Goal: Transaction & Acquisition: Purchase product/service

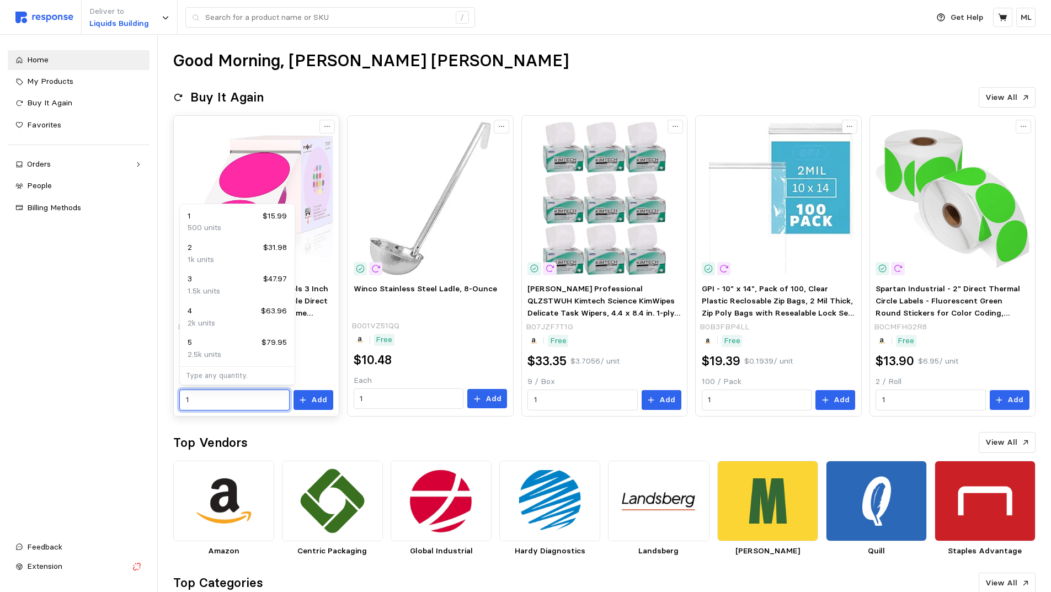
click at [229, 400] on input "1" at bounding box center [234, 400] width 97 height 20
click at [232, 252] on div "2 $31.98" at bounding box center [237, 248] width 99 height 12
type input "2"
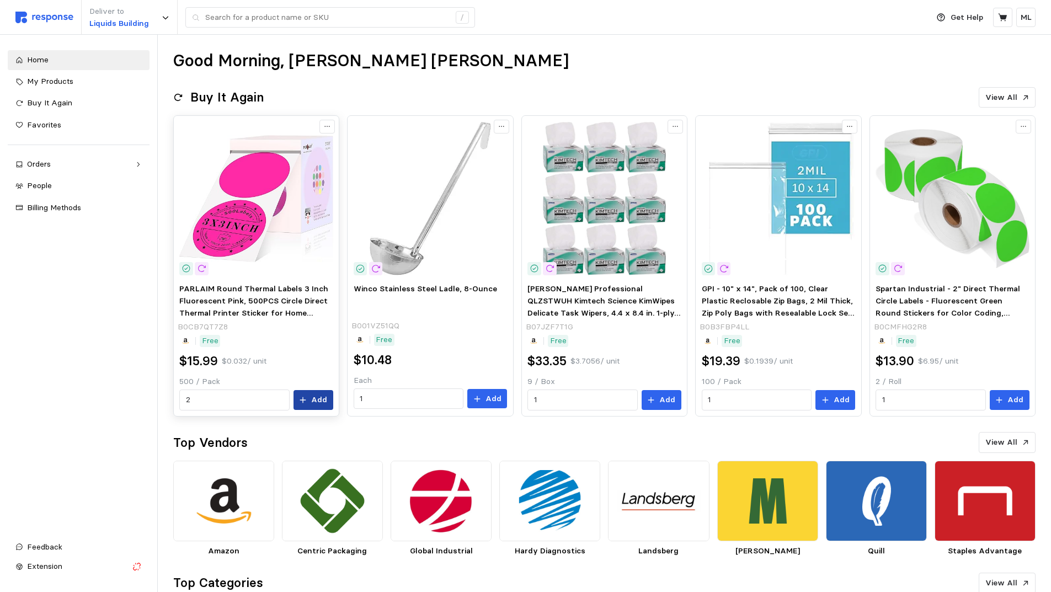
click at [307, 399] on icon at bounding box center [303, 400] width 8 height 8
drag, startPoint x: 914, startPoint y: 385, endPoint x: 918, endPoint y: 392, distance: 7.7
click at [914, 388] on div "2 / Roll 1 Add" at bounding box center [951, 393] width 153 height 35
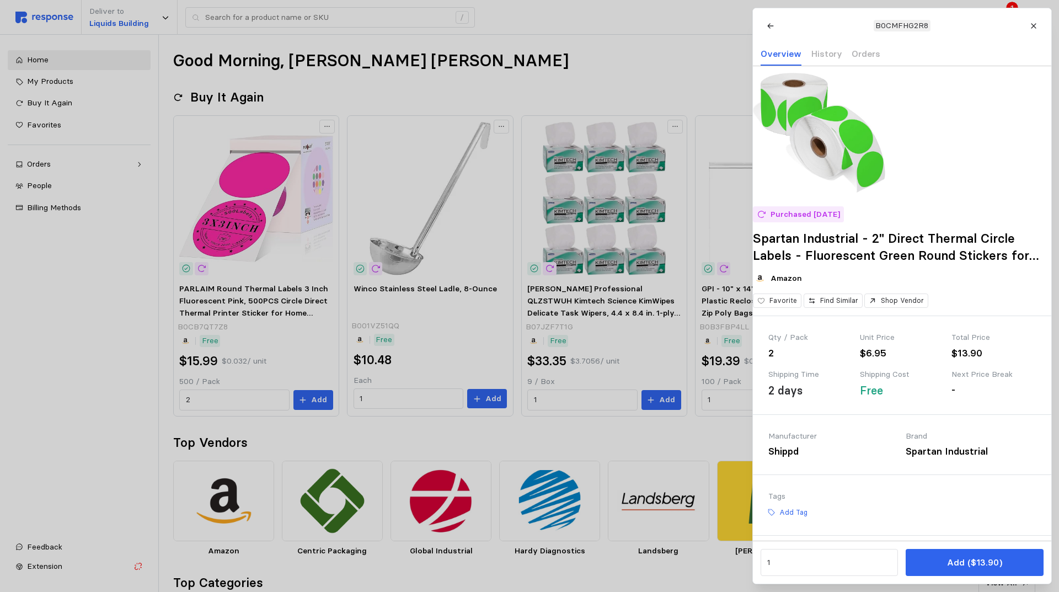
click at [919, 381] on div "Shipping Cost" at bounding box center [902, 374] width 84 height 12
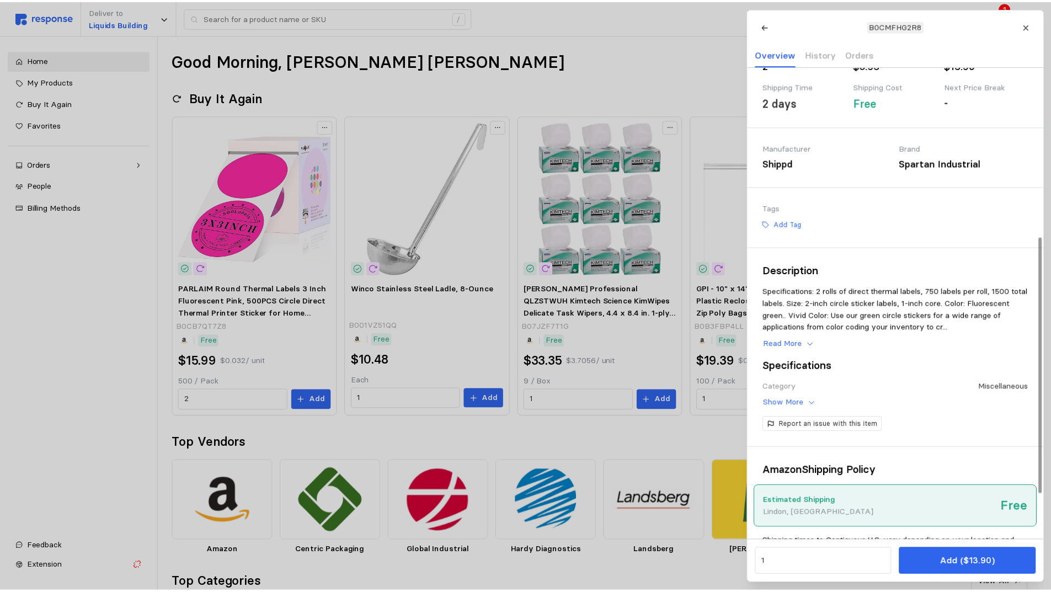
scroll to position [386, 0]
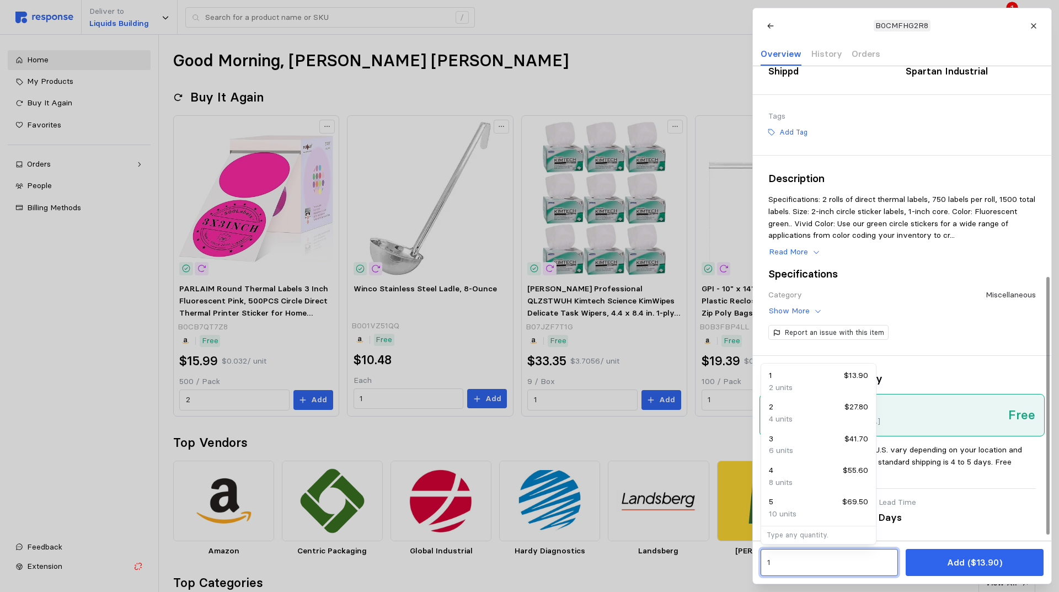
click at [856, 566] on input "1" at bounding box center [829, 563] width 125 height 20
click at [821, 417] on div "4 units" at bounding box center [818, 419] width 99 height 12
type input "2"
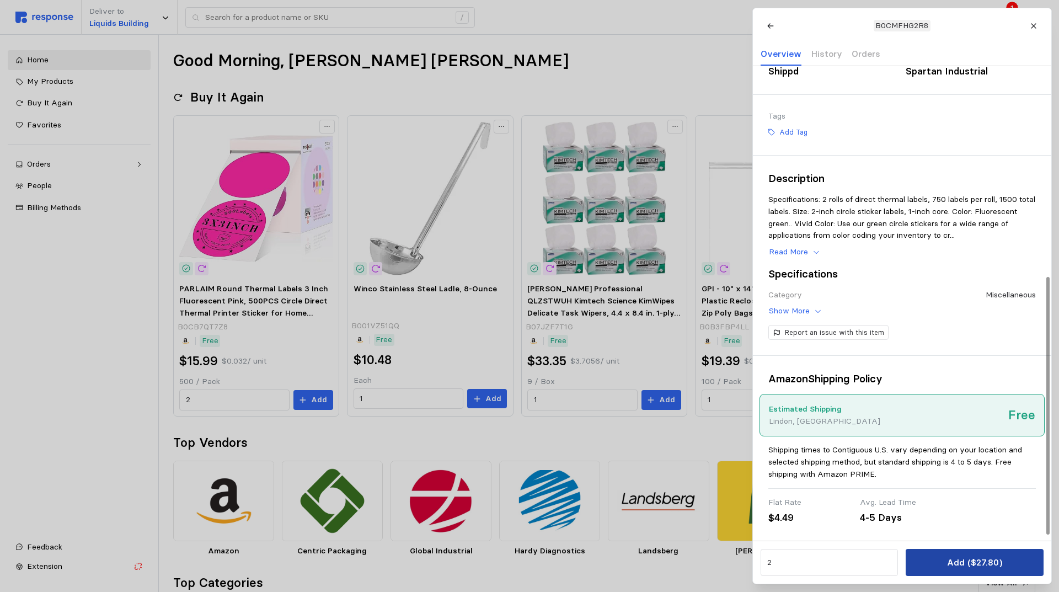
click at [998, 566] on p "Add ($27.80)" at bounding box center [973, 562] width 55 height 14
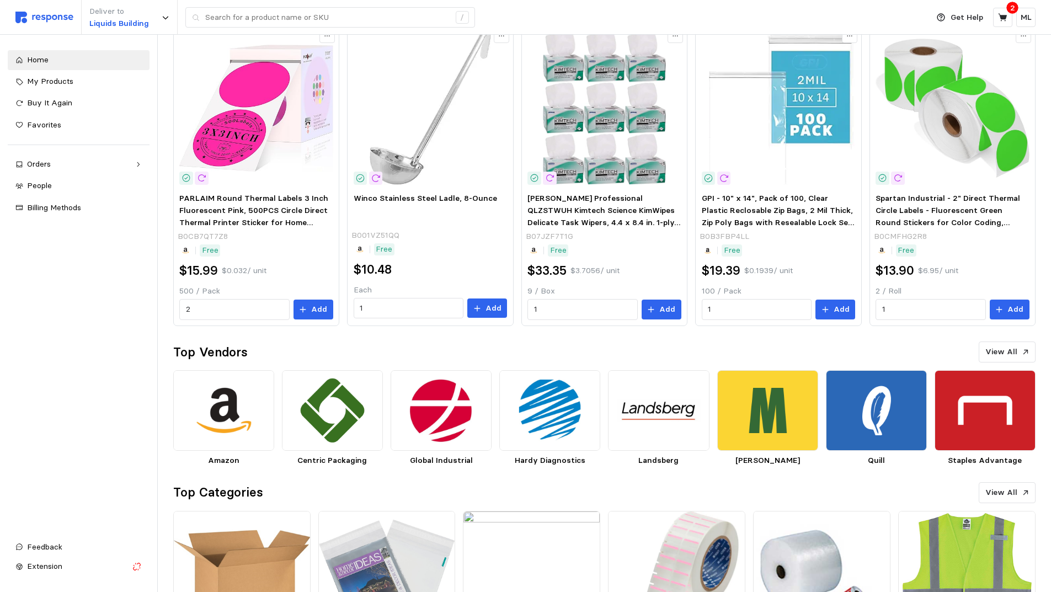
scroll to position [0, 0]
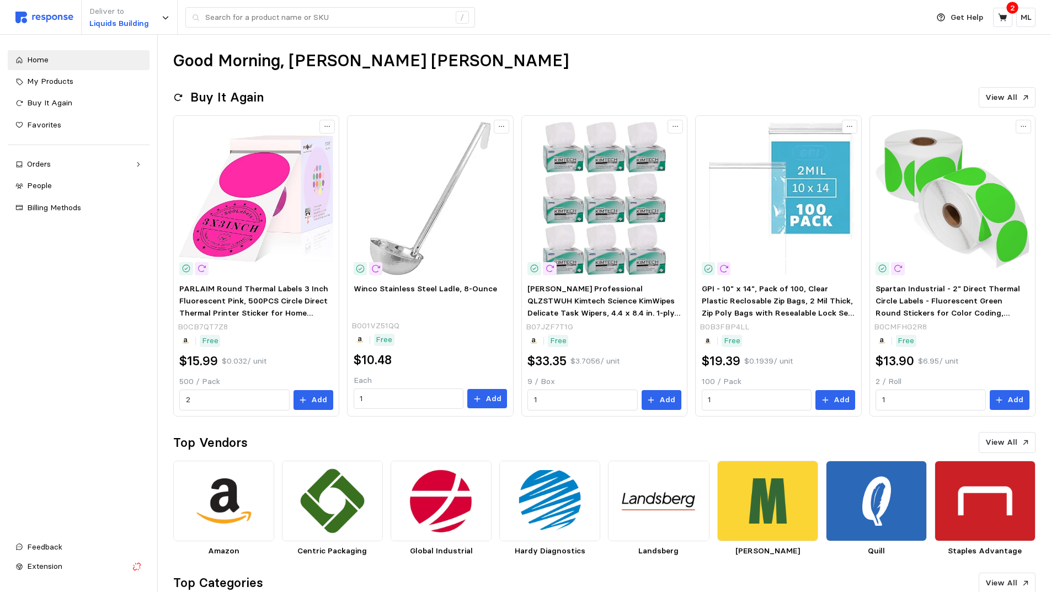
click at [1010, 9] on p "2" at bounding box center [1012, 8] width 5 height 12
click at [1004, 15] on icon at bounding box center [1003, 18] width 10 height 10
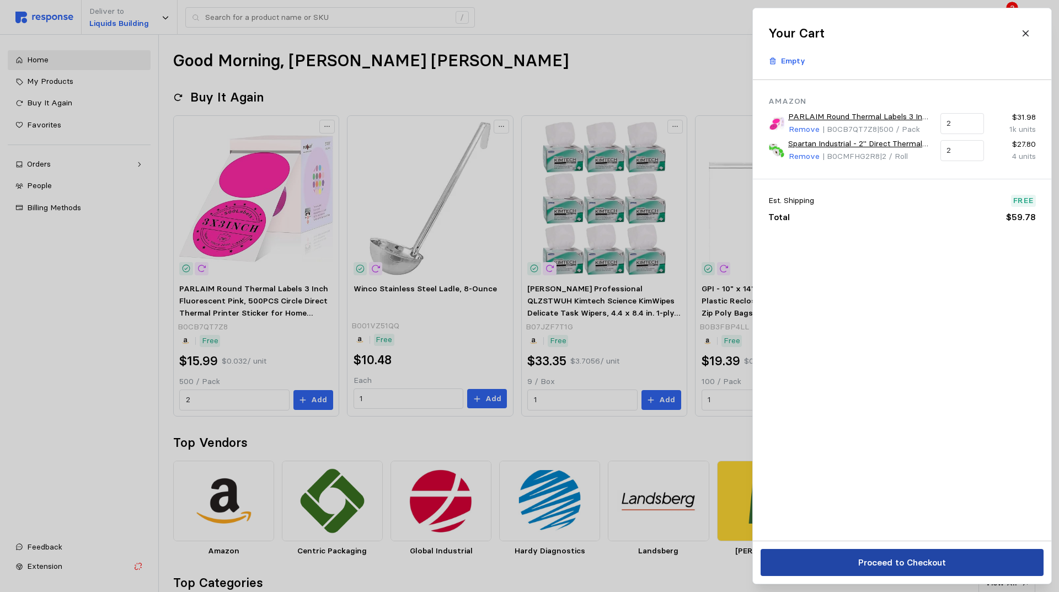
click at [951, 565] on button "Proceed to Checkout" at bounding box center [901, 562] width 283 height 27
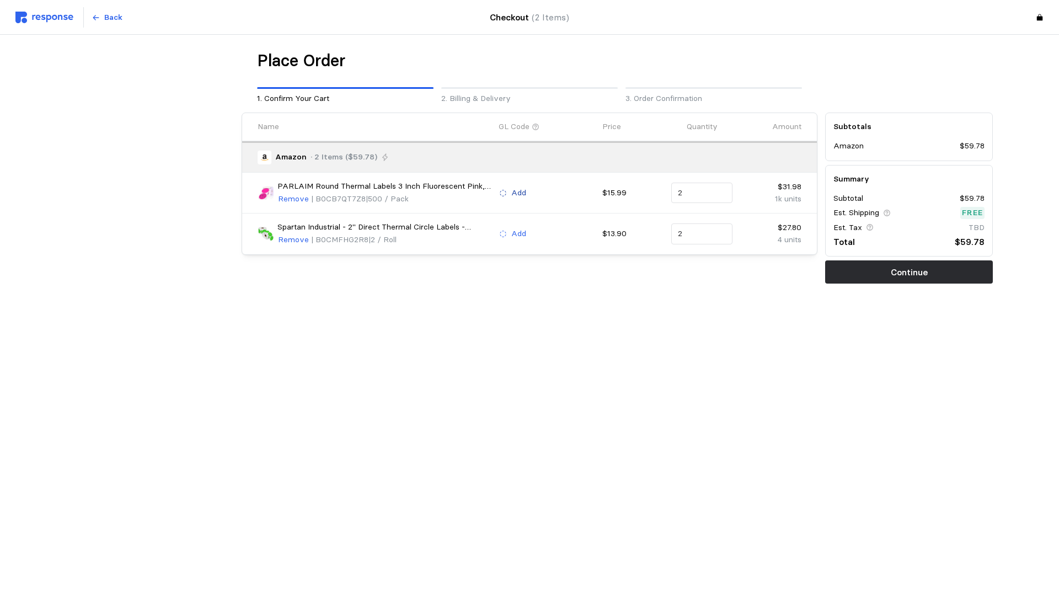
click at [516, 194] on p "Add" at bounding box center [518, 193] width 15 height 12
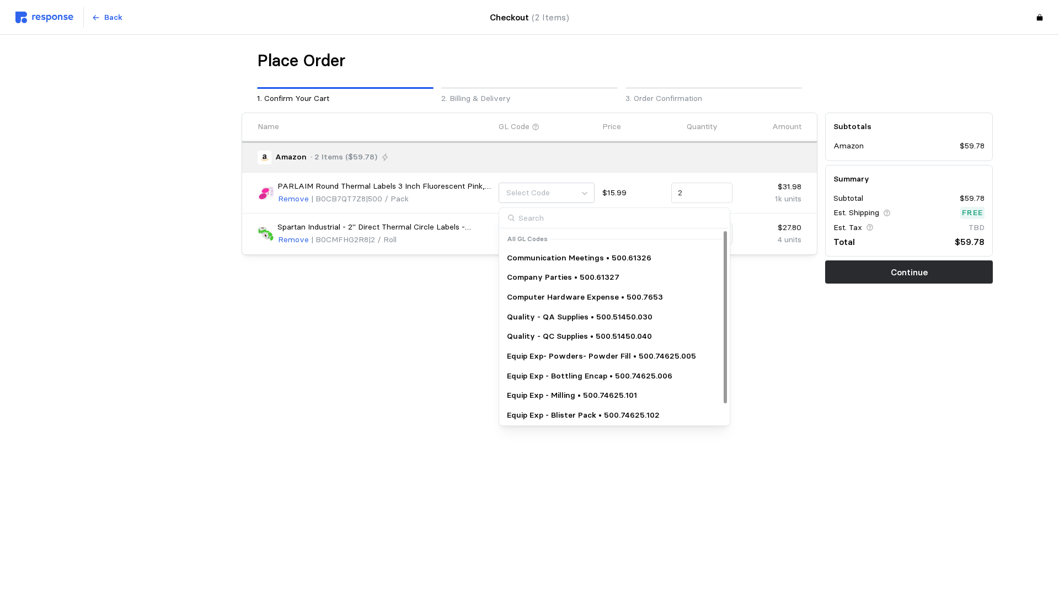
click at [561, 314] on p "Quality - QA Supplies • 500.51450.030" at bounding box center [580, 317] width 146 height 12
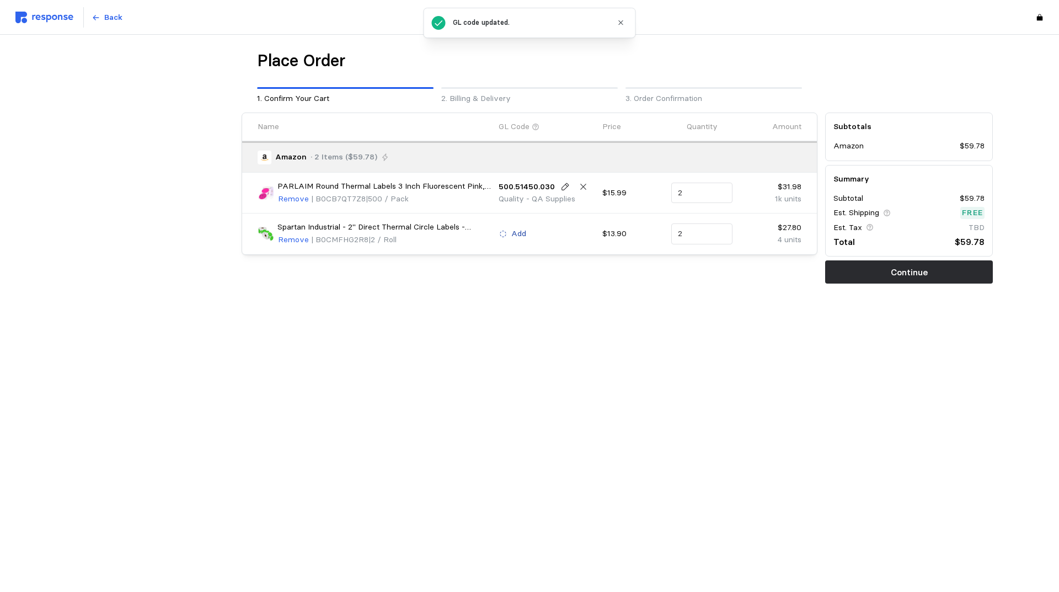
click at [504, 233] on icon at bounding box center [503, 234] width 8 height 8
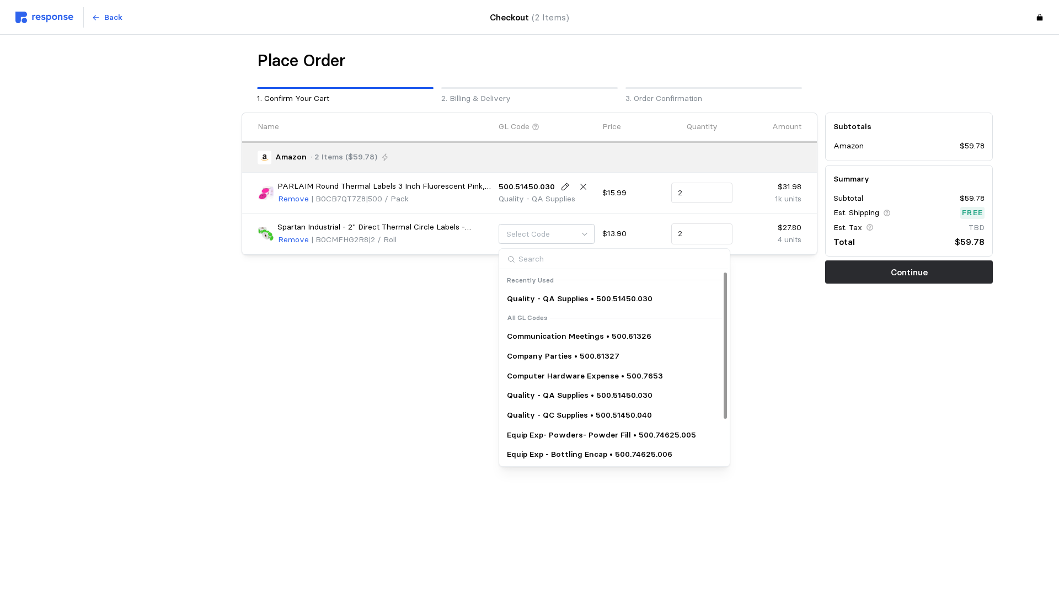
click at [556, 302] on p "Quality - QA Supplies • 500.51450.030" at bounding box center [580, 299] width 146 height 12
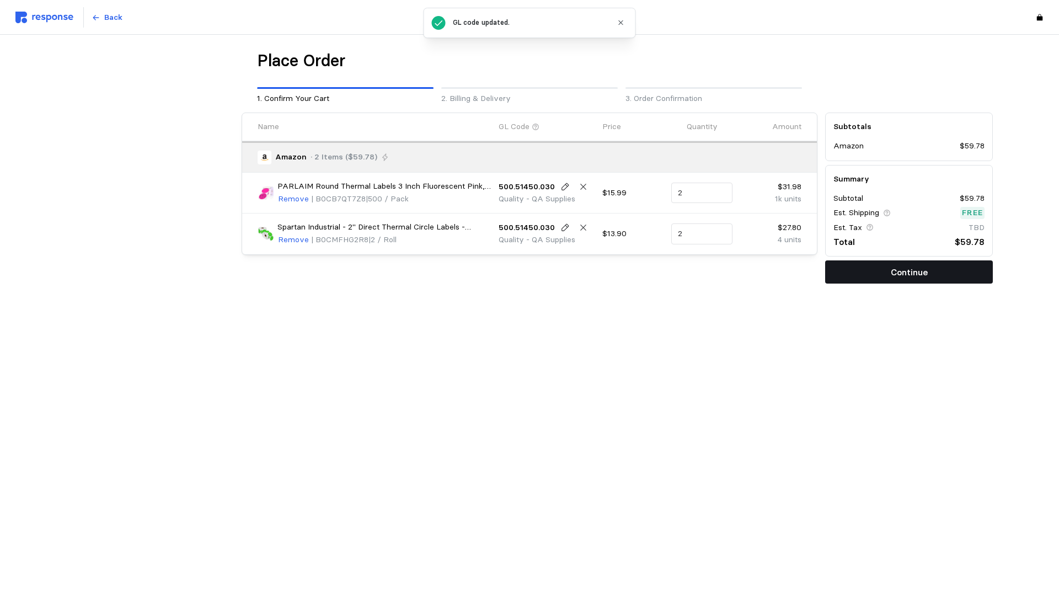
click at [888, 269] on button "Continue" at bounding box center [909, 271] width 168 height 23
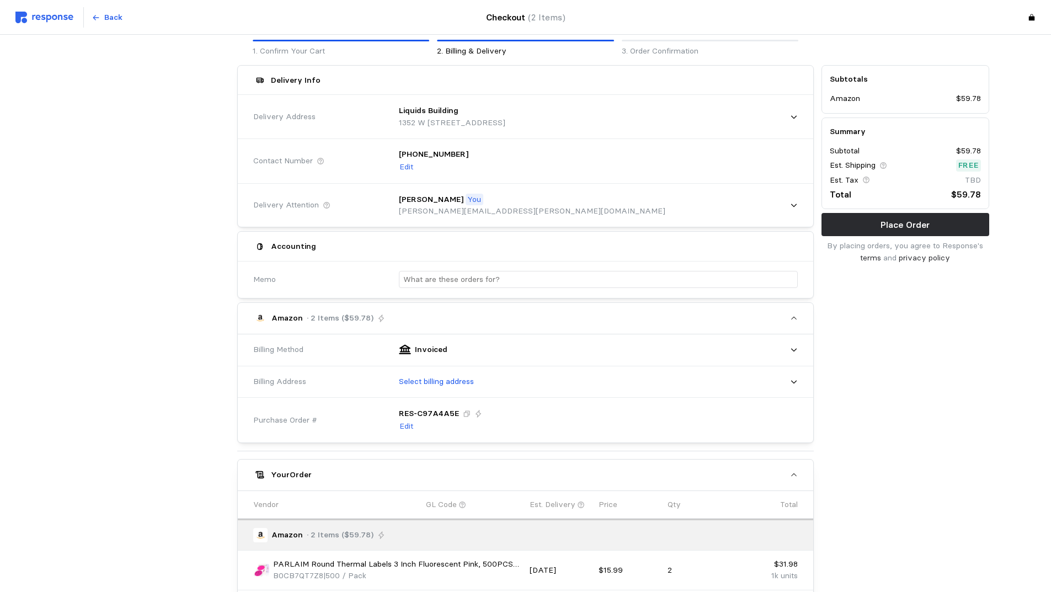
scroll to position [110, 0]
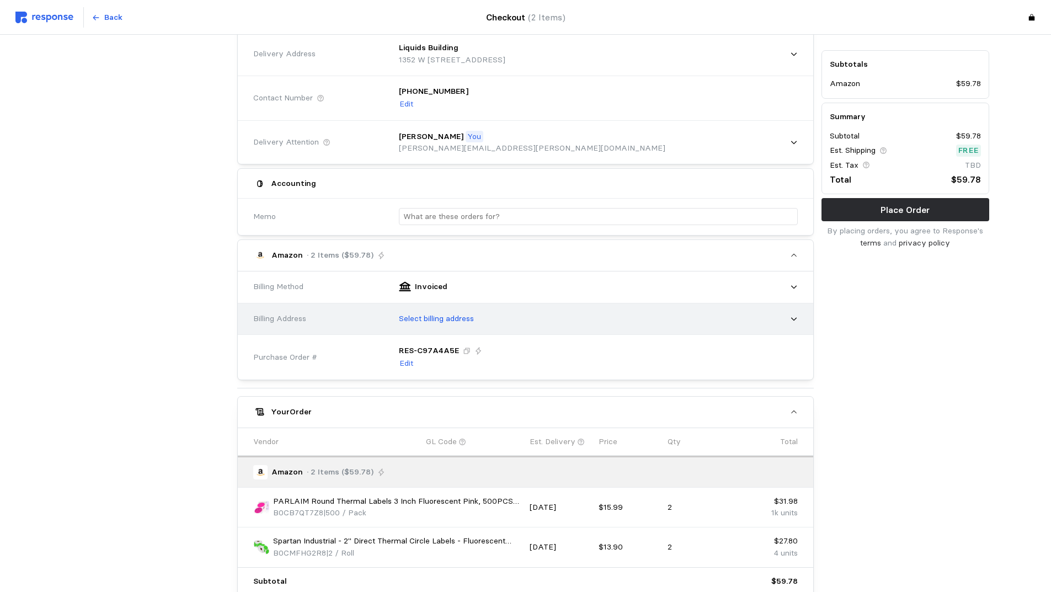
click at [447, 323] on p "Select billing address" at bounding box center [436, 319] width 75 height 12
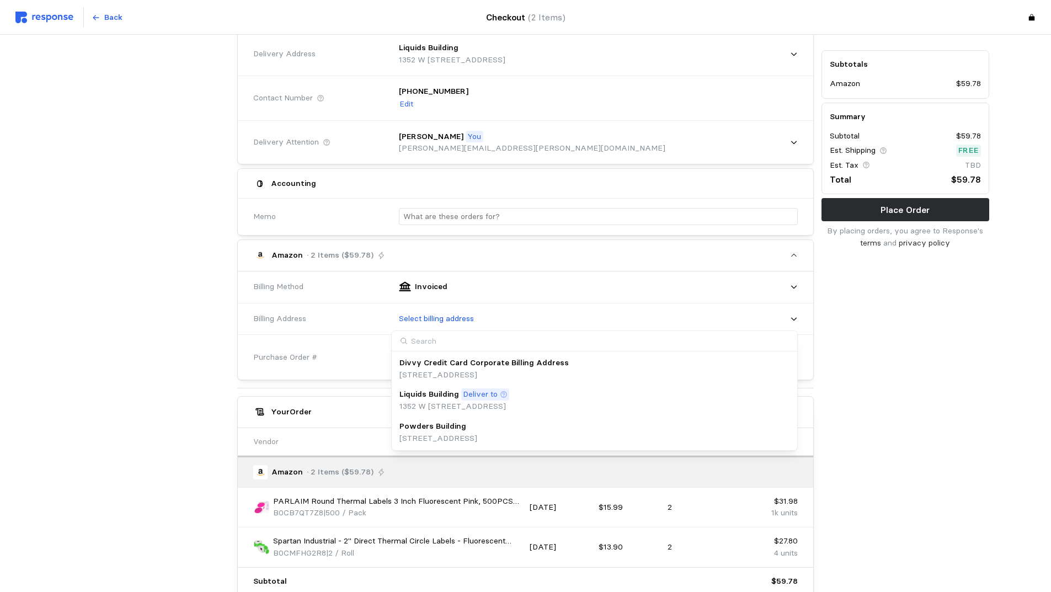
click at [469, 431] on div "Powders Building" at bounding box center [438, 426] width 78 height 12
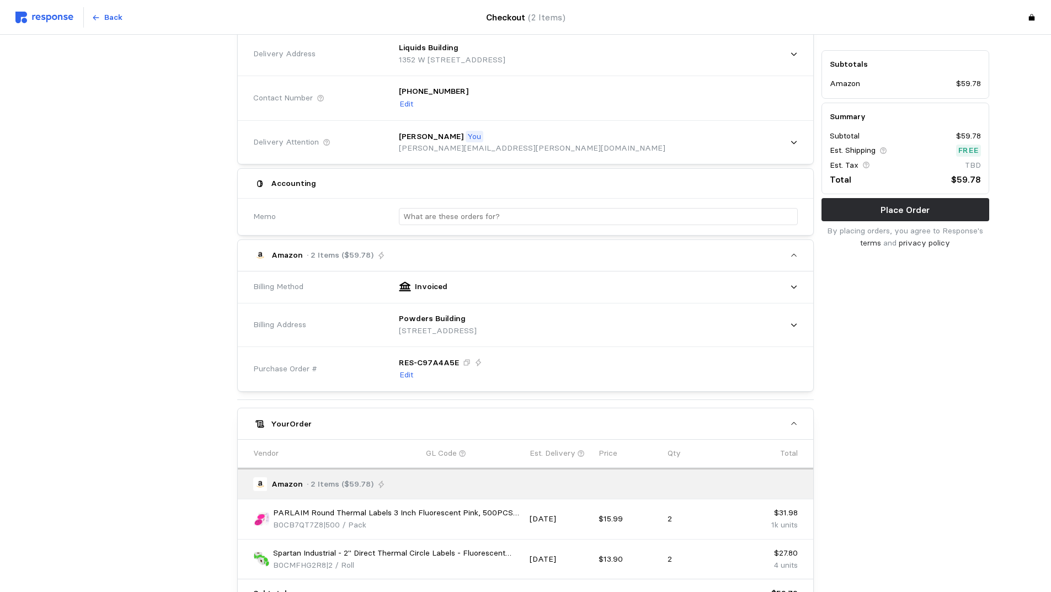
scroll to position [274, 0]
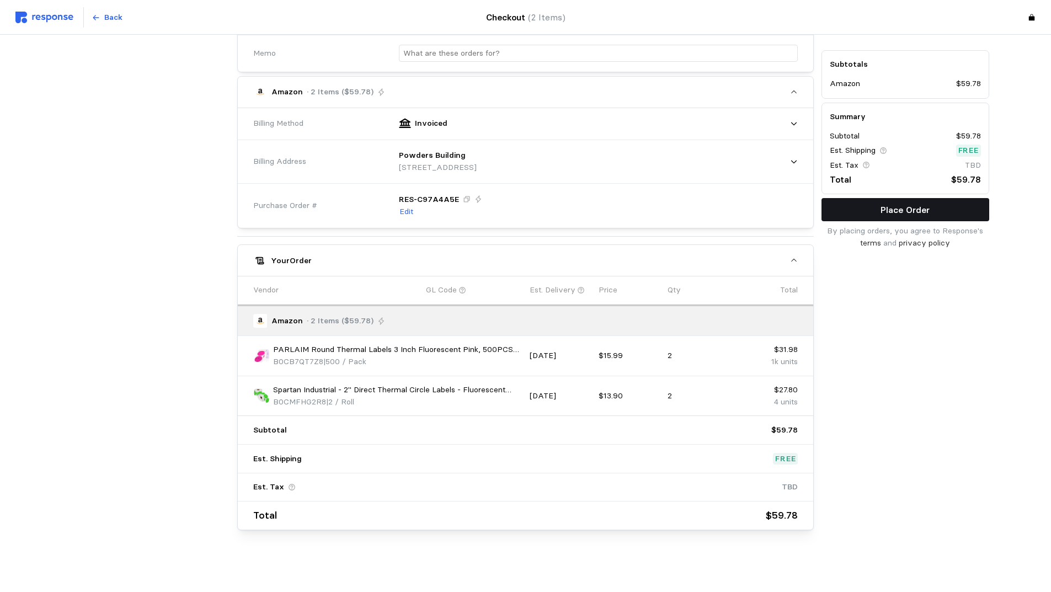
click at [861, 207] on button "Place Order" at bounding box center [905, 209] width 168 height 23
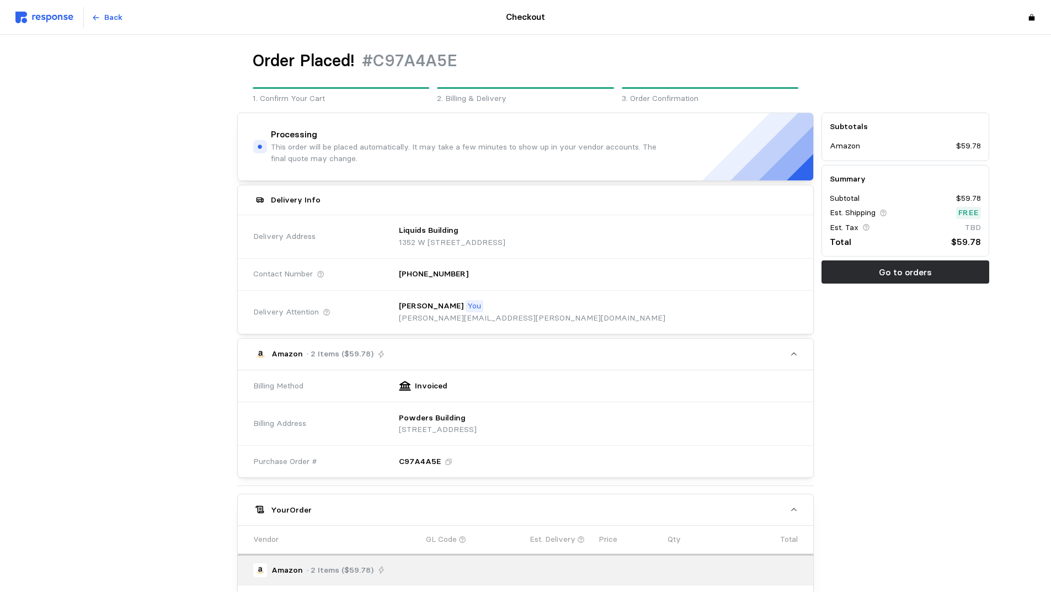
click at [29, 19] on img at bounding box center [44, 18] width 58 height 12
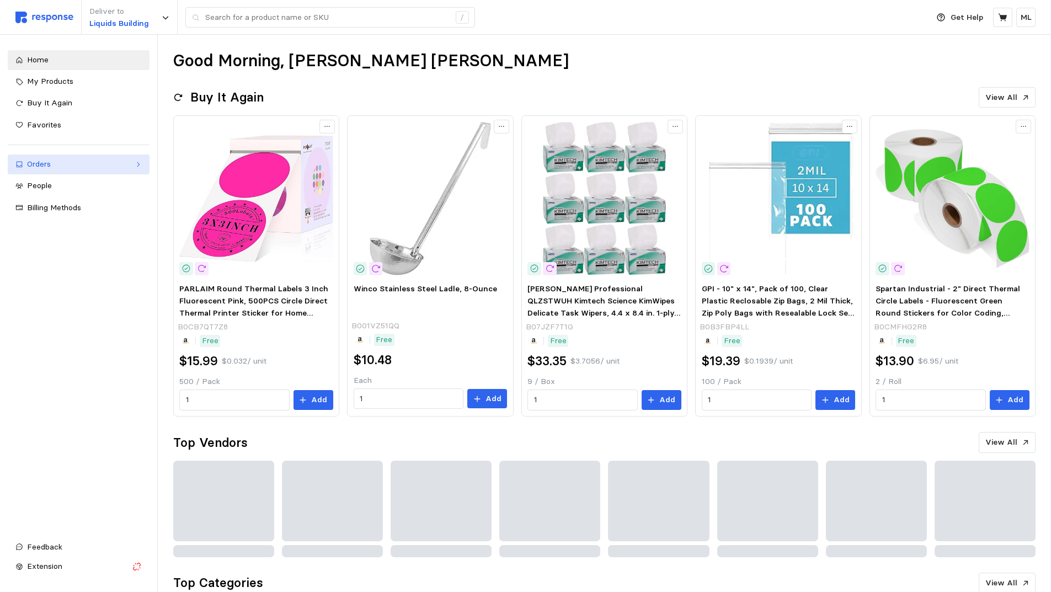
click at [51, 163] on div "Orders" at bounding box center [78, 164] width 103 height 12
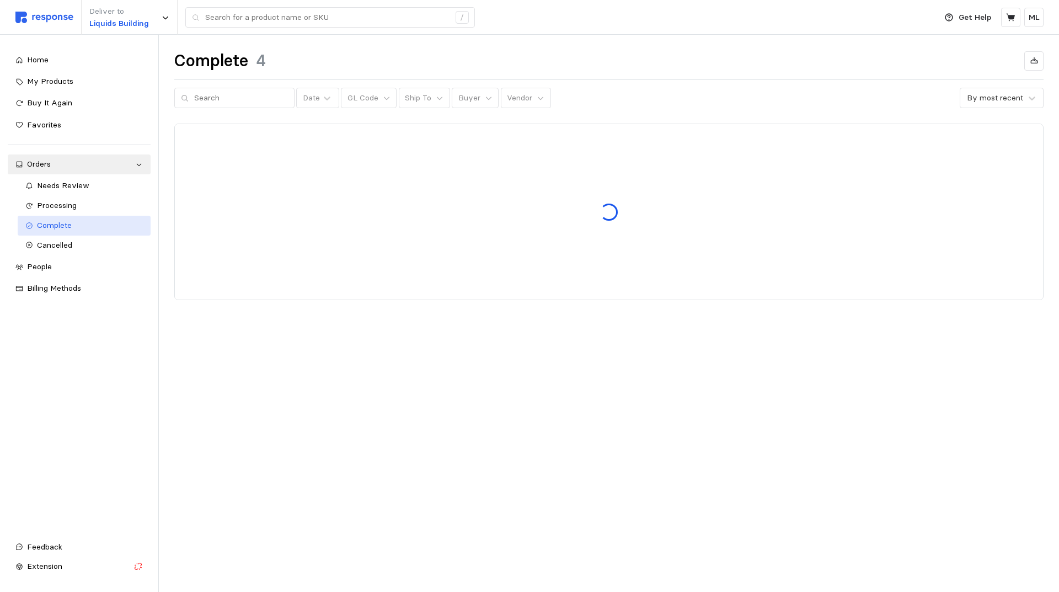
click at [86, 227] on div "Complete" at bounding box center [90, 225] width 106 height 12
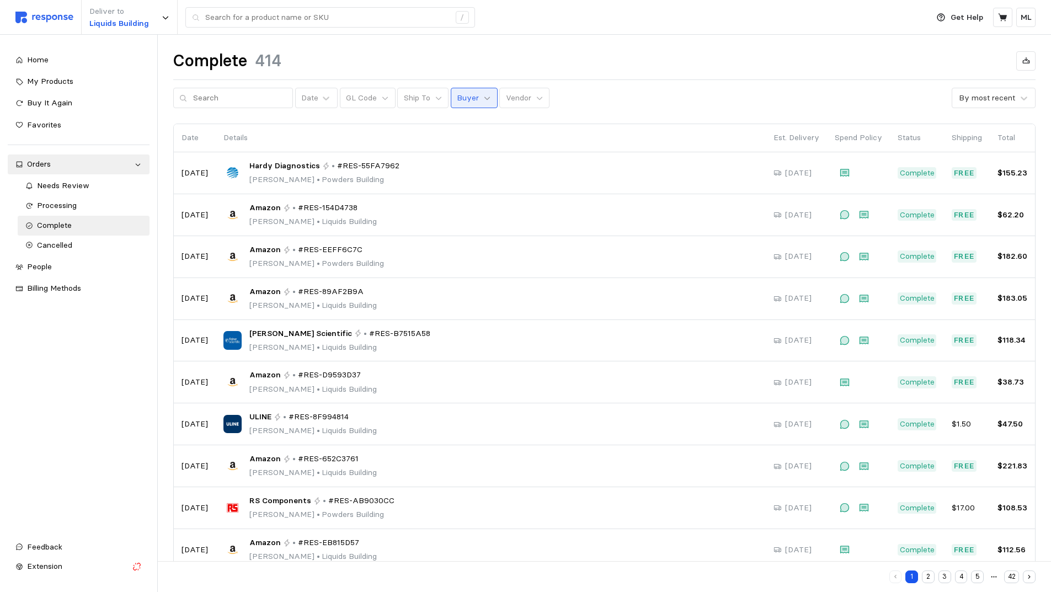
click at [483, 95] on icon at bounding box center [487, 98] width 8 height 8
type input "[PERSON_NAME]"
click at [541, 152] on div "[PERSON_NAME][EMAIL_ADDRESS][PERSON_NAME][DOMAIN_NAME]" at bounding box center [516, 146] width 148 height 20
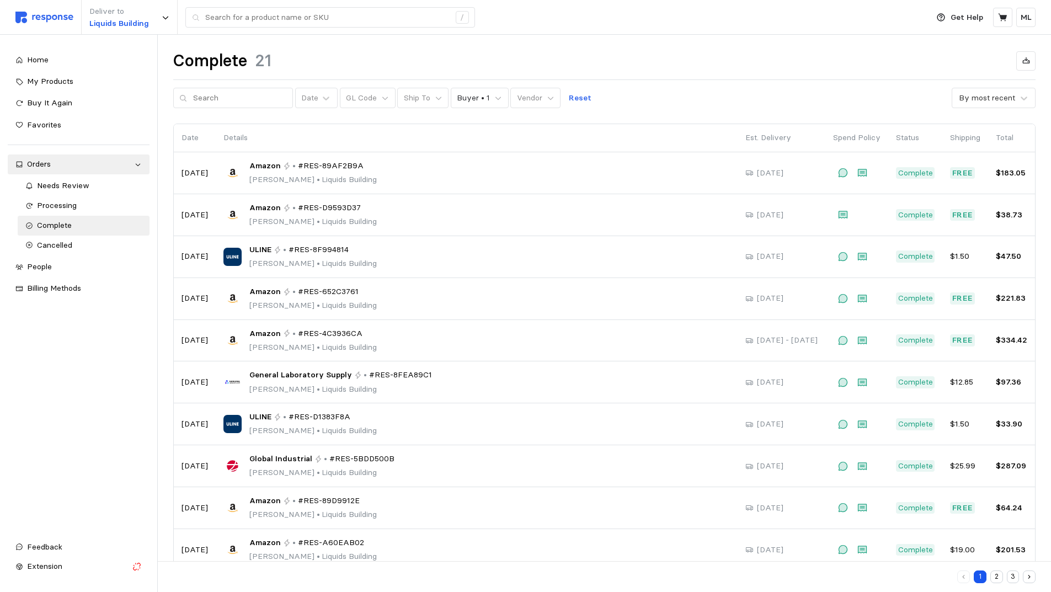
click at [631, 103] on div "Date GL Code Ship To Buyer • 1 Vendor Reset By most recent" at bounding box center [604, 98] width 862 height 21
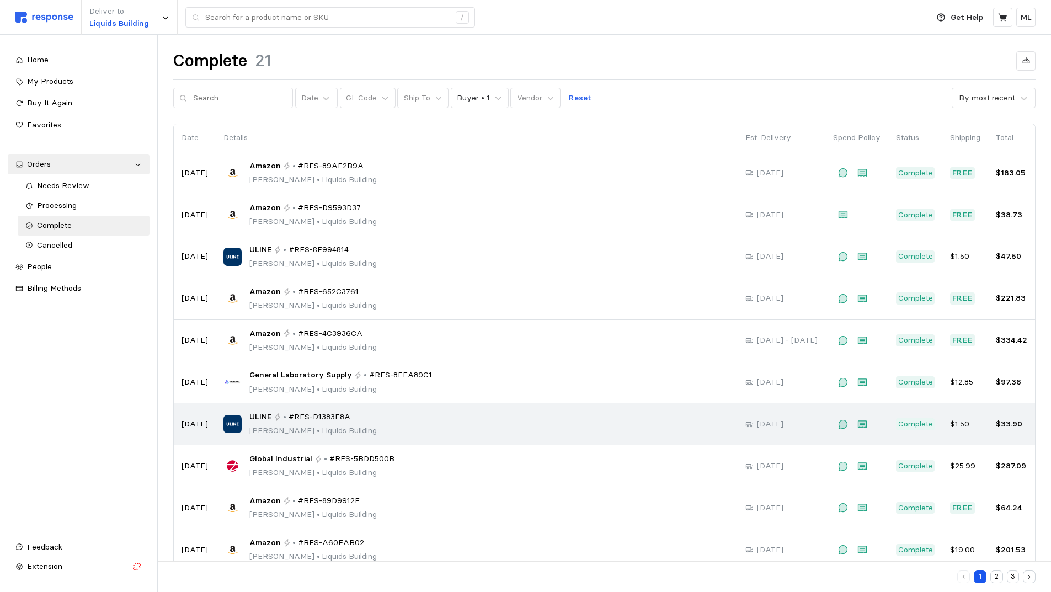
click at [301, 425] on p "[PERSON_NAME][GEOGRAPHIC_DATA]" at bounding box center [312, 431] width 127 height 12
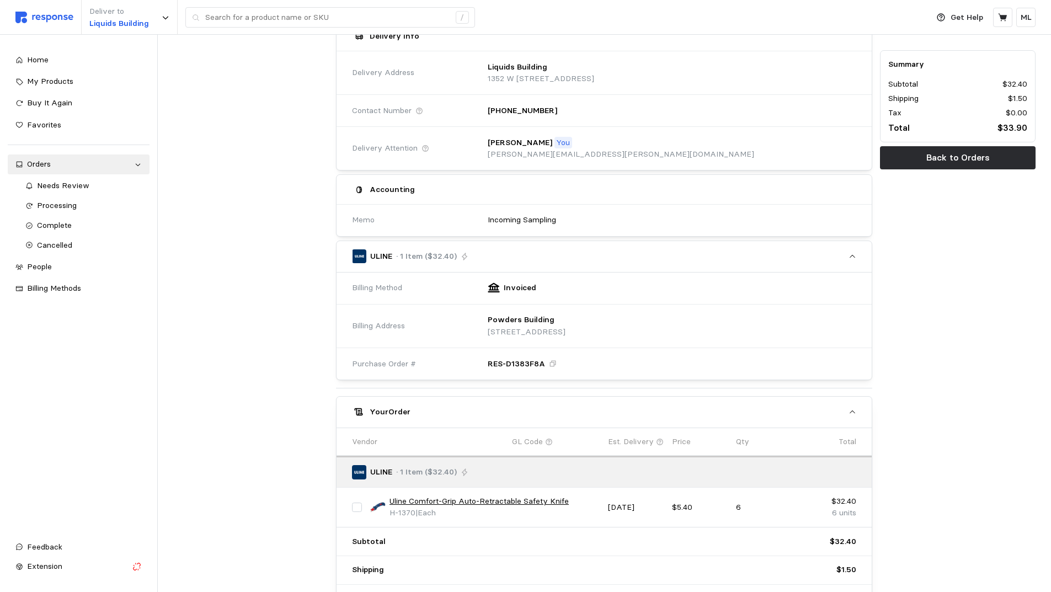
scroll to position [239, 0]
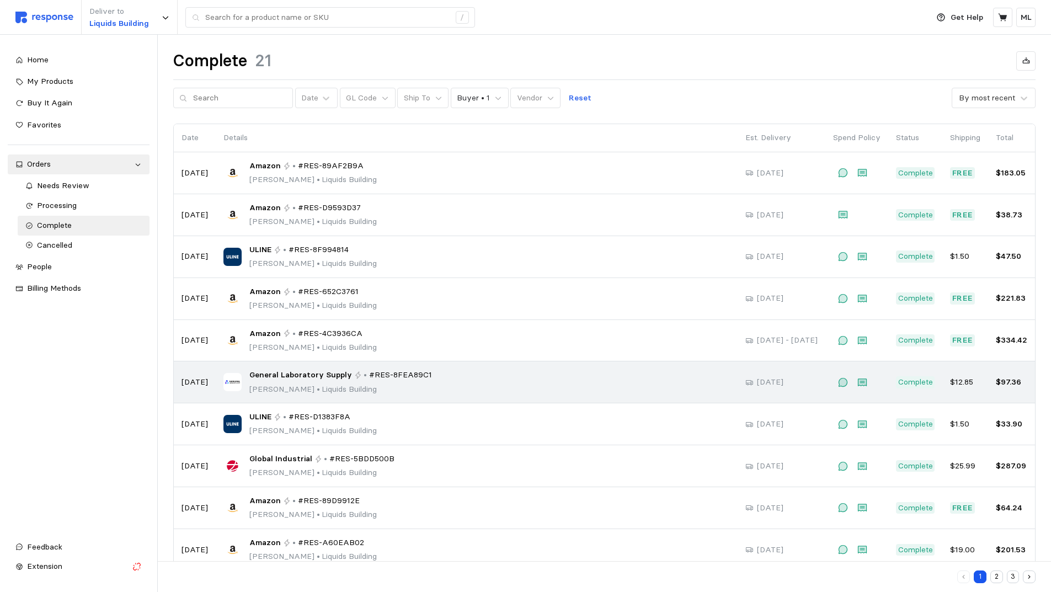
click at [328, 373] on span "General Laboratory Supply" at bounding box center [300, 375] width 103 height 12
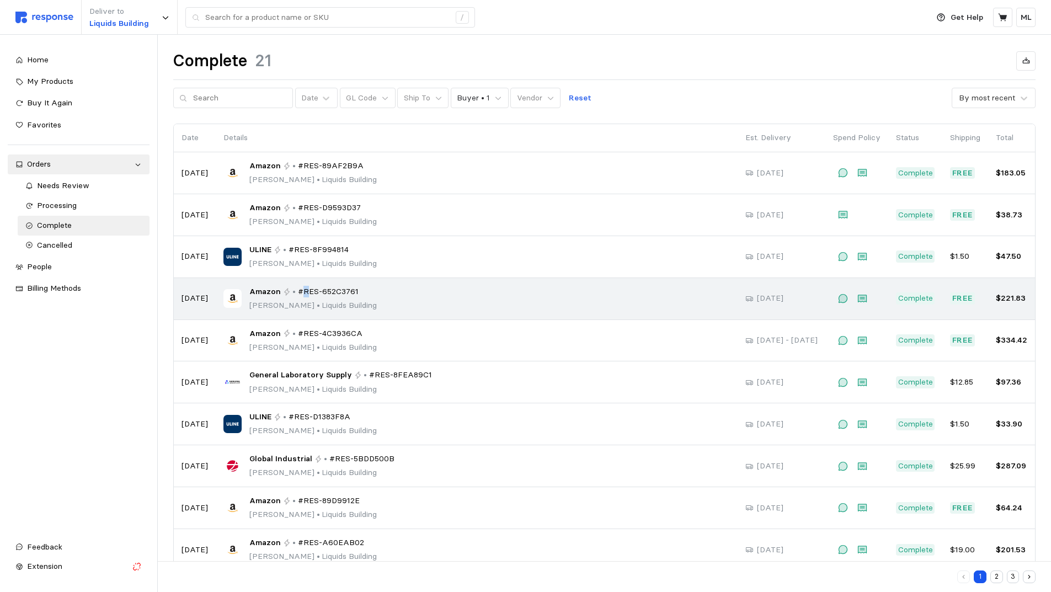
click at [302, 297] on span "#RES-652C3761" at bounding box center [328, 292] width 61 height 12
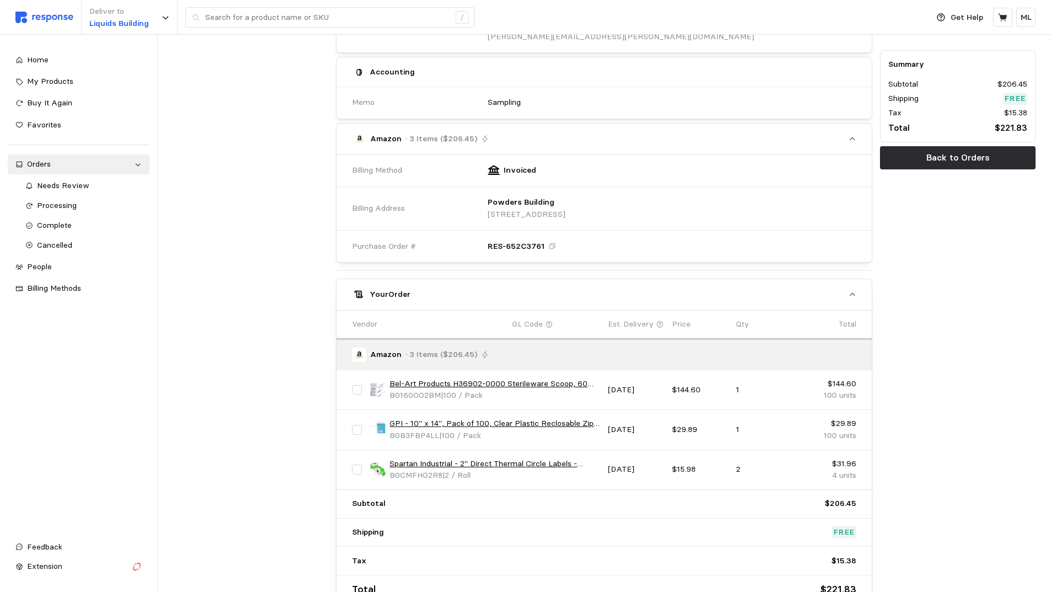
scroll to position [264, 0]
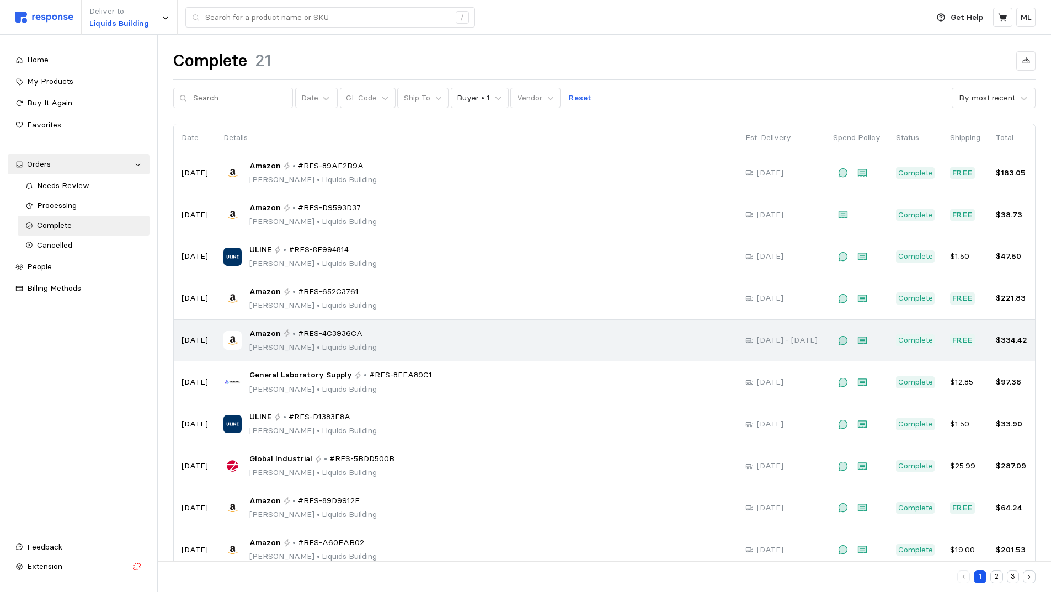
click at [284, 330] on icon at bounding box center [286, 334] width 6 height 8
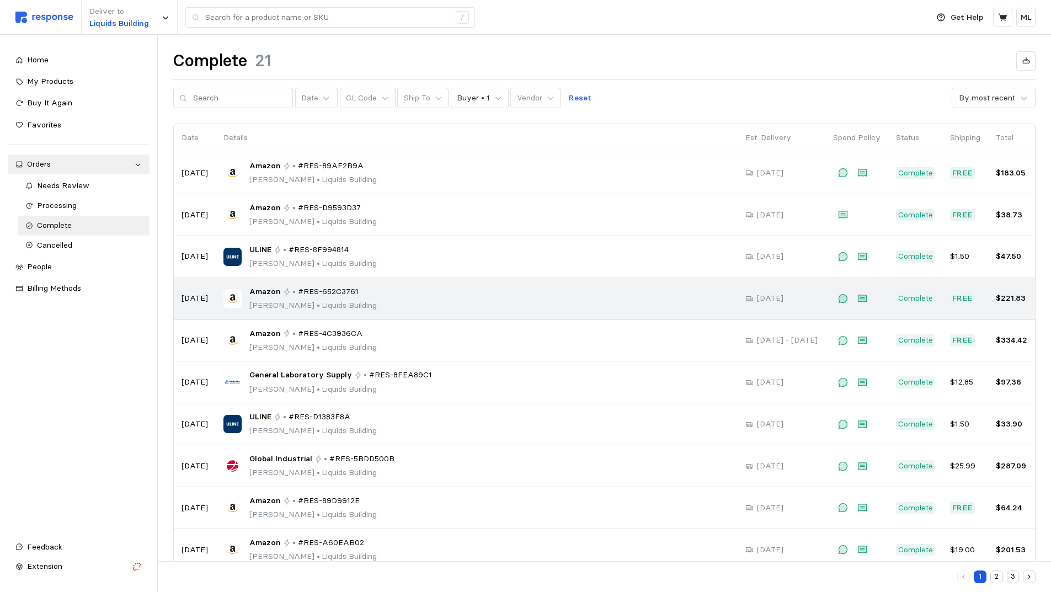
click at [277, 291] on div "Amazon • #RES-652C3761" at bounding box center [312, 292] width 127 height 12
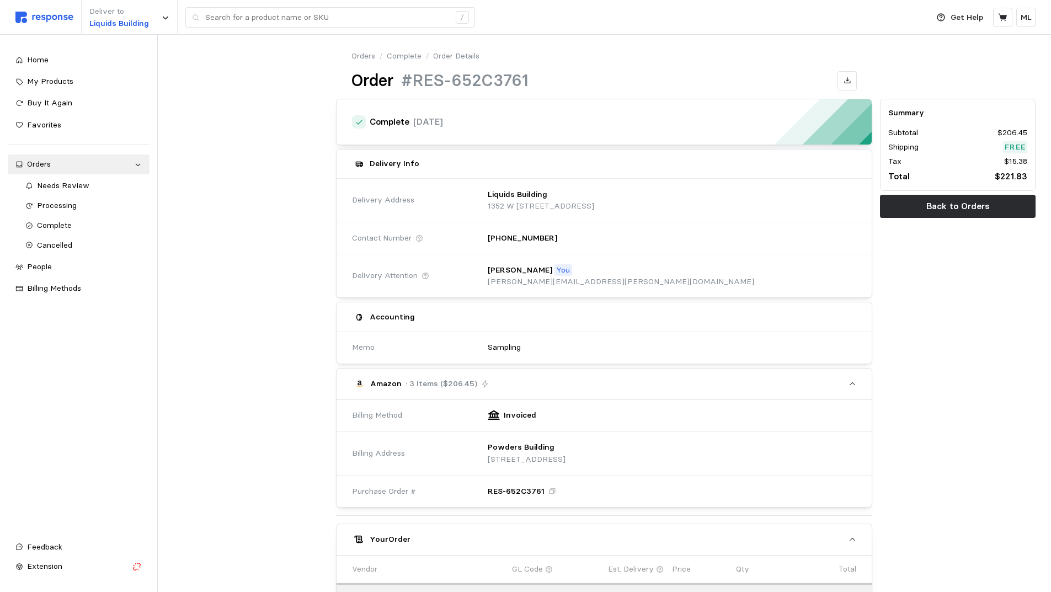
scroll to position [319, 0]
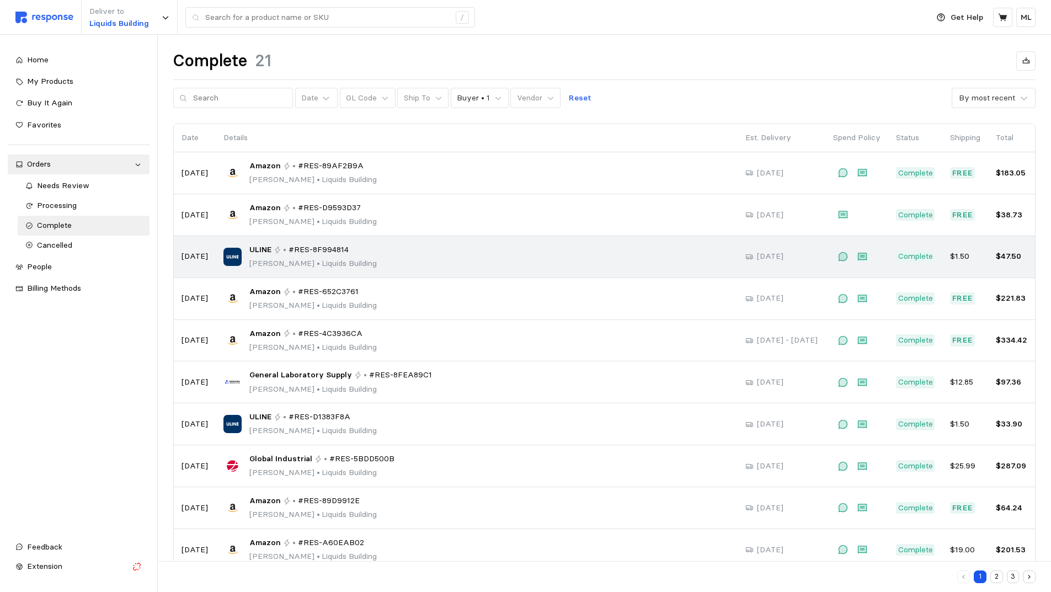
click at [282, 256] on div "ULINE • #RES-8F994814 [PERSON_NAME][GEOGRAPHIC_DATA]" at bounding box center [312, 257] width 127 height 26
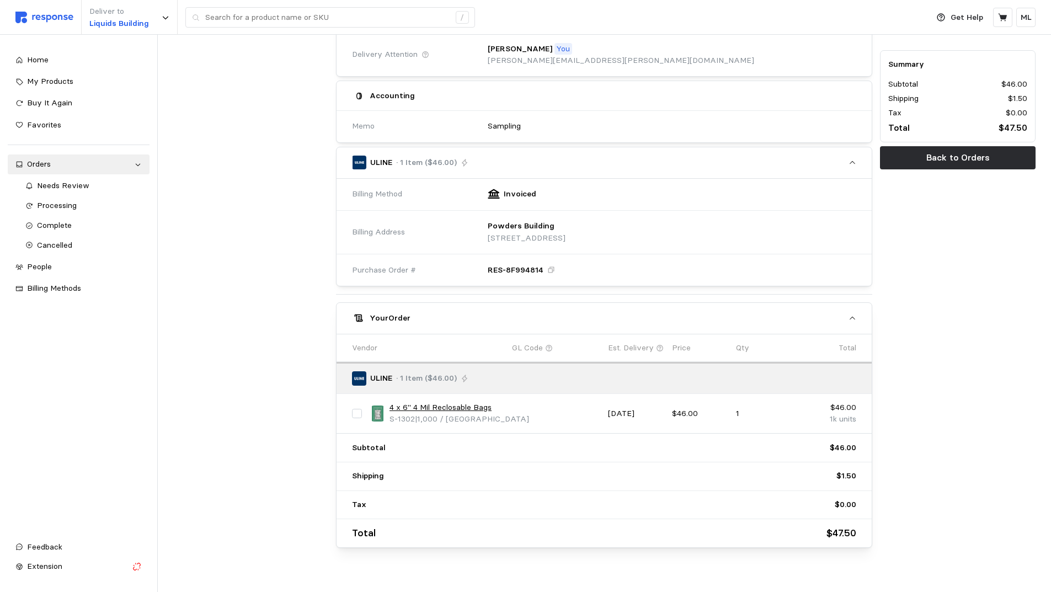
scroll to position [239, 0]
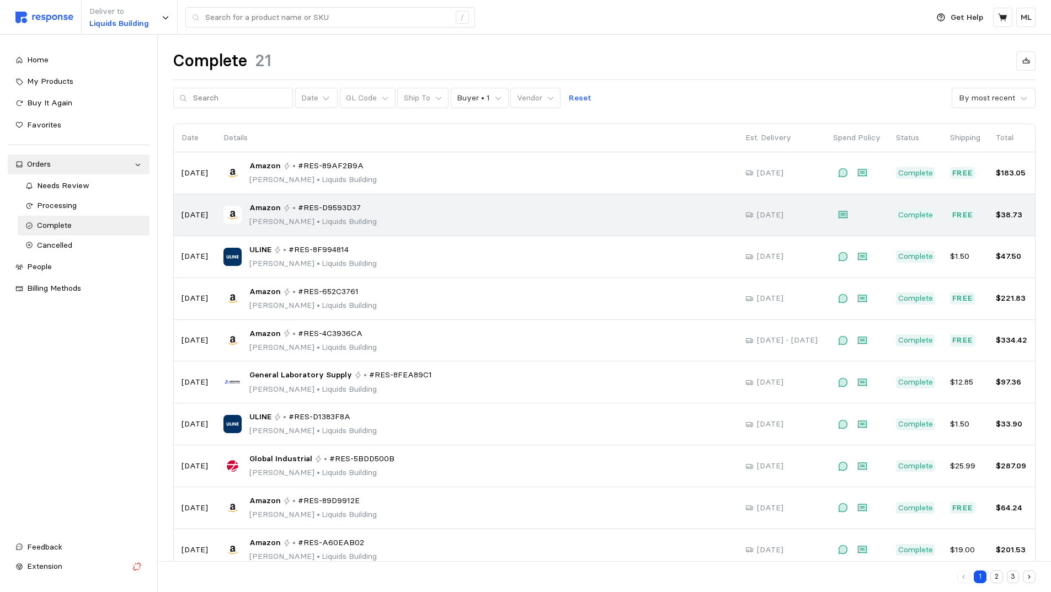
click at [298, 206] on span "#RES-D9593D37" at bounding box center [329, 208] width 63 height 12
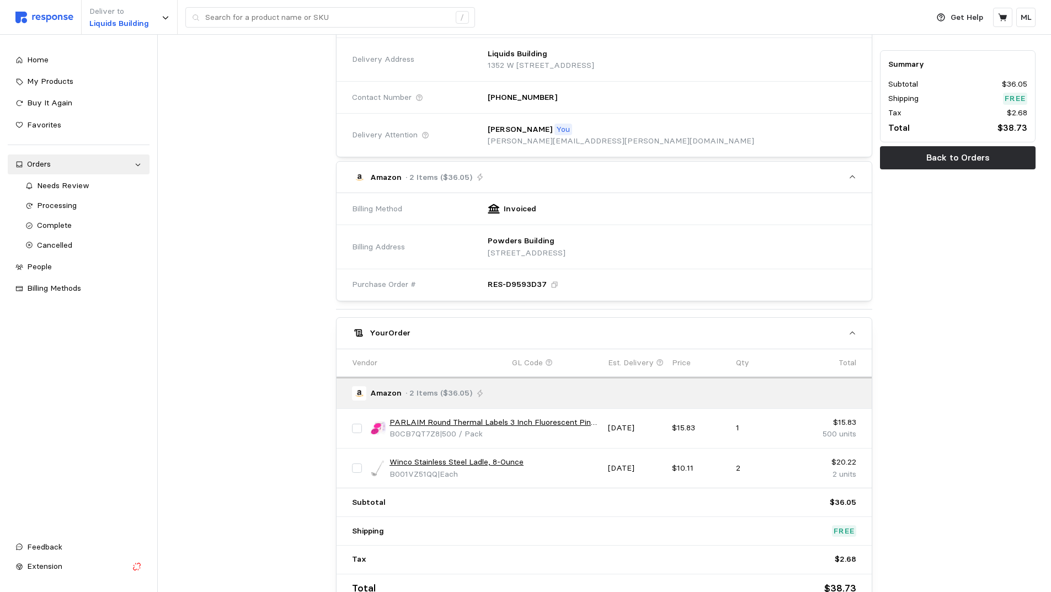
scroll to position [213, 0]
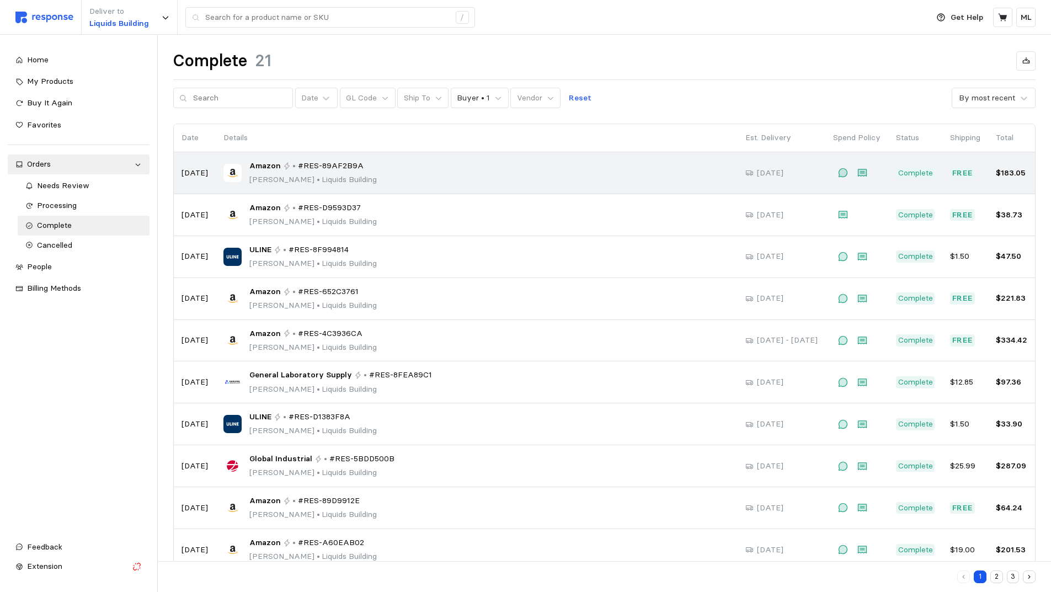
click at [293, 178] on p "[PERSON_NAME][GEOGRAPHIC_DATA]" at bounding box center [312, 180] width 127 height 12
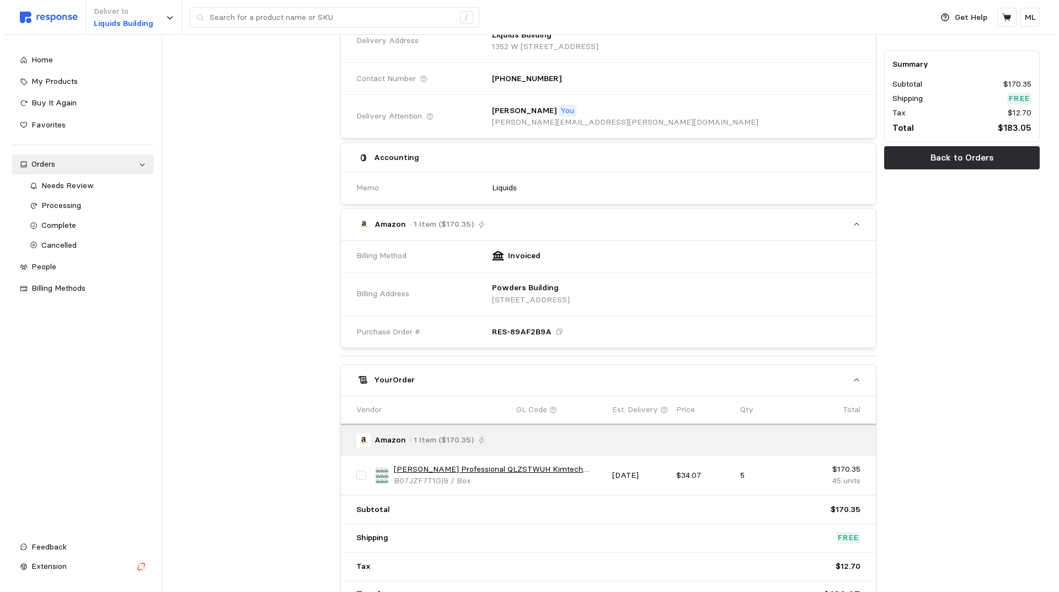
scroll to position [239, 0]
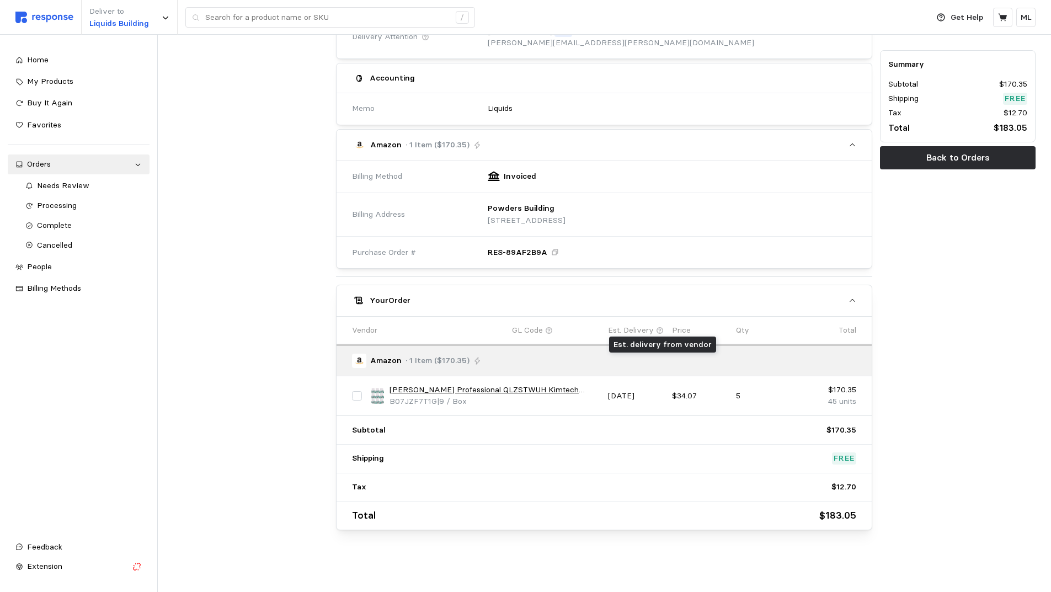
click at [659, 326] on icon at bounding box center [660, 330] width 8 height 8
click at [661, 334] on icon at bounding box center [660, 330] width 8 height 8
click at [512, 389] on link "[PERSON_NAME] Professional QLZSTWUH Kimtech Science KimWipes Delicate Task Wipe…" at bounding box center [494, 390] width 211 height 12
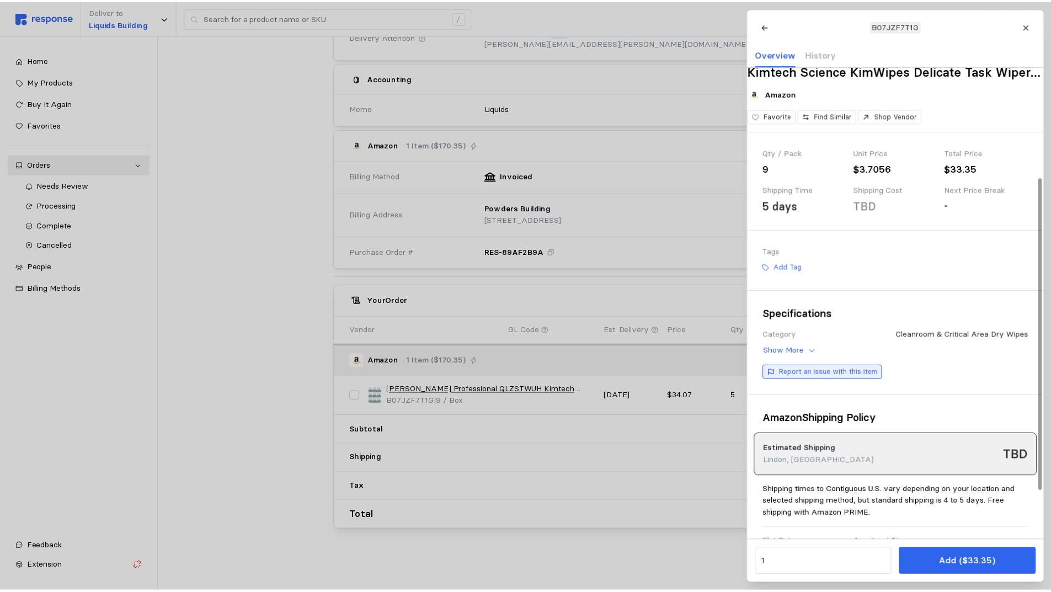
scroll to position [240, 0]
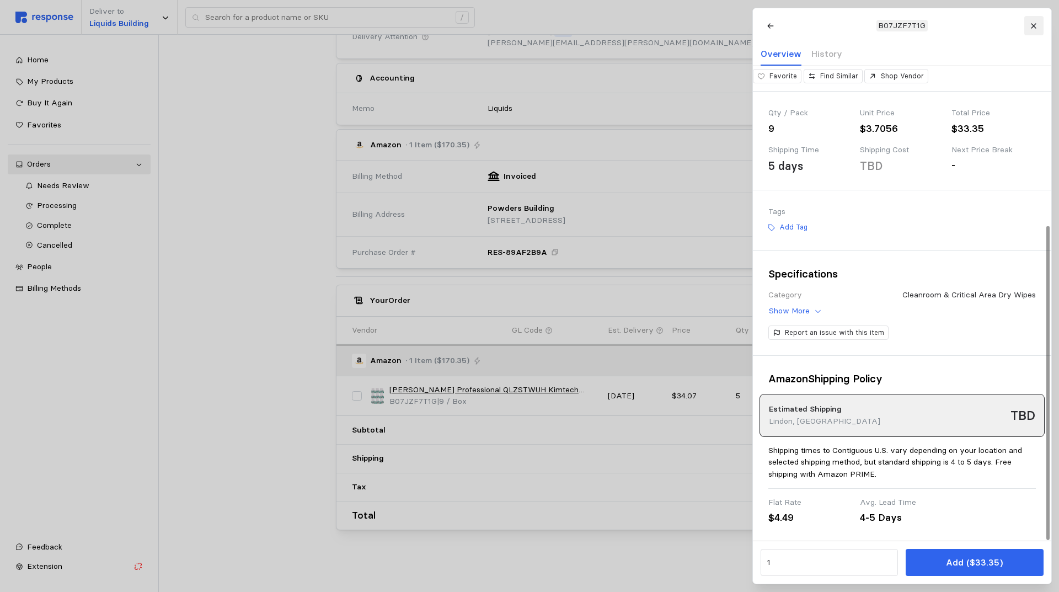
click at [1038, 30] on button at bounding box center [1033, 25] width 19 height 19
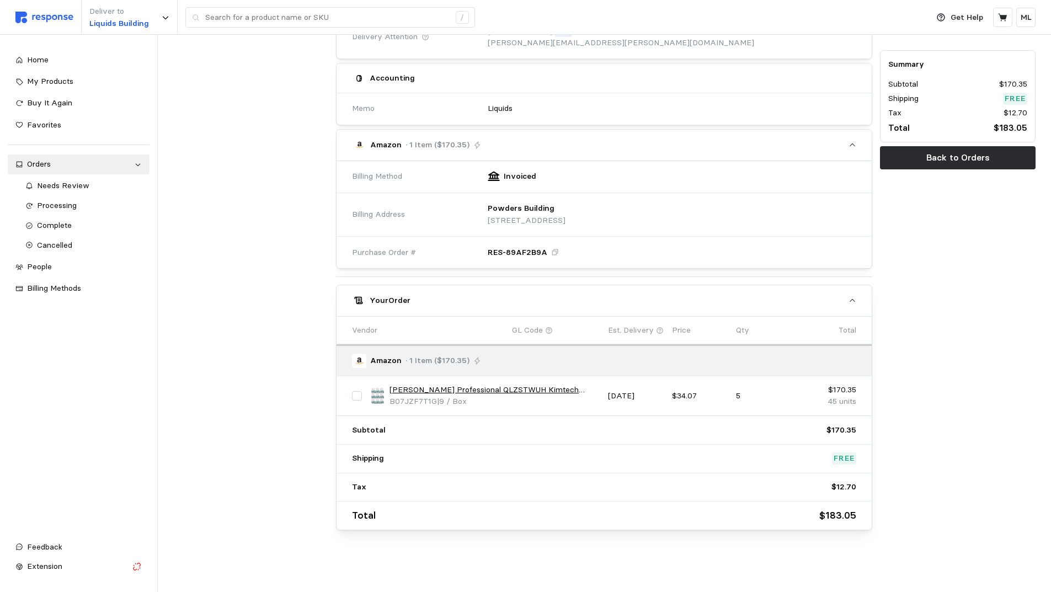
click at [30, 9] on div "Deliver to Liquids Building /" at bounding box center [468, 17] width 907 height 35
click at [41, 12] on img at bounding box center [44, 18] width 58 height 12
